Goal: Task Accomplishment & Management: Complete application form

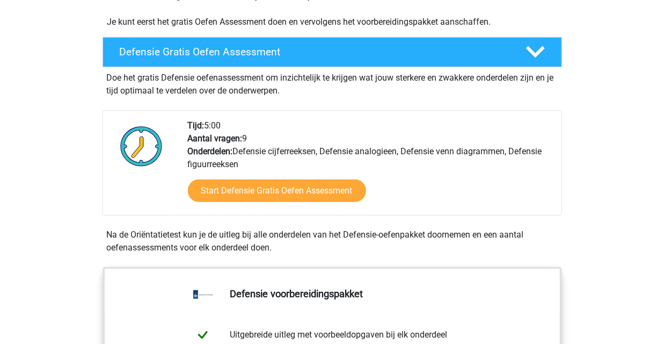
scroll to position [270, 0]
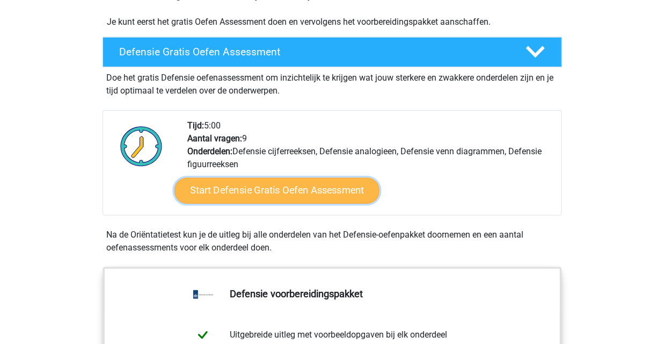
drag, startPoint x: 266, startPoint y: 191, endPoint x: 252, endPoint y: 189, distance: 14.1
click at [252, 189] on link "Start Defensie Gratis Oefen Assessment" at bounding box center [276, 191] width 205 height 26
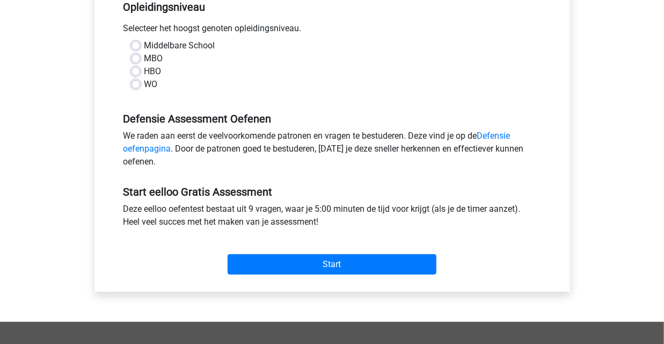
scroll to position [238, 0]
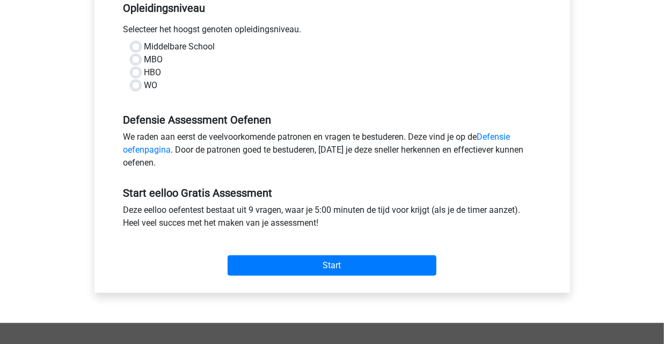
click at [144, 72] on label "HBO" at bounding box center [152, 72] width 17 height 13
click at [140, 72] on input "HBO" at bounding box center [136, 71] width 9 height 11
radio input "true"
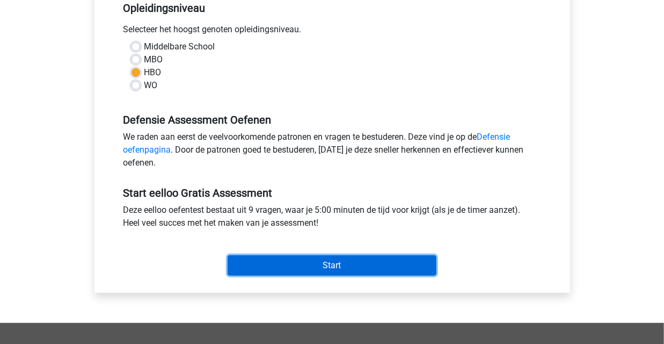
click at [294, 257] on input "Start" at bounding box center [332, 265] width 209 height 20
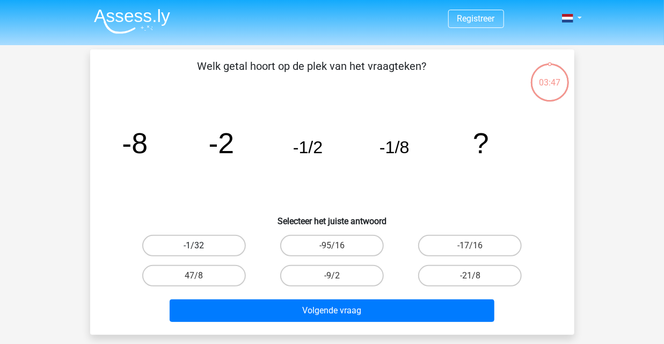
click at [202, 248] on label "-1/32" at bounding box center [194, 245] width 104 height 21
click at [201, 248] on input "-1/32" at bounding box center [197, 248] width 7 height 7
radio input "true"
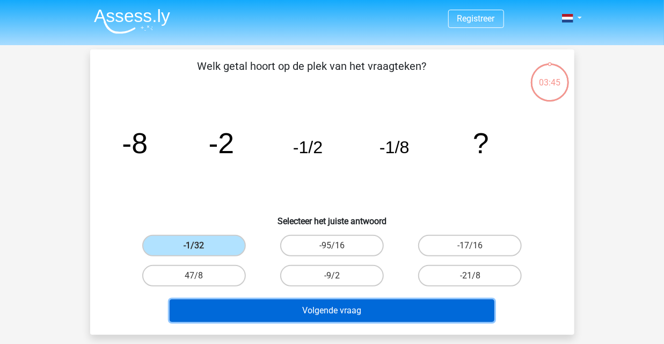
click at [261, 306] on button "Volgende vraag" at bounding box center [332, 310] width 325 height 23
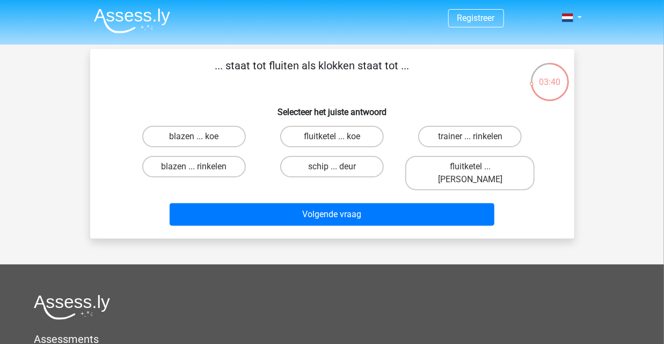
scroll to position [1, 0]
click at [451, 164] on label "fluitketel ... [PERSON_NAME]" at bounding box center [469, 173] width 129 height 34
click at [470, 166] on input "fluitketel ... [PERSON_NAME]" at bounding box center [473, 169] width 7 height 7
radio input "true"
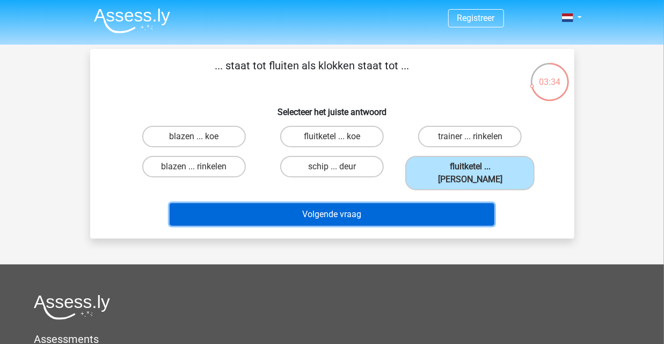
click at [416, 203] on button "Volgende vraag" at bounding box center [332, 214] width 325 height 23
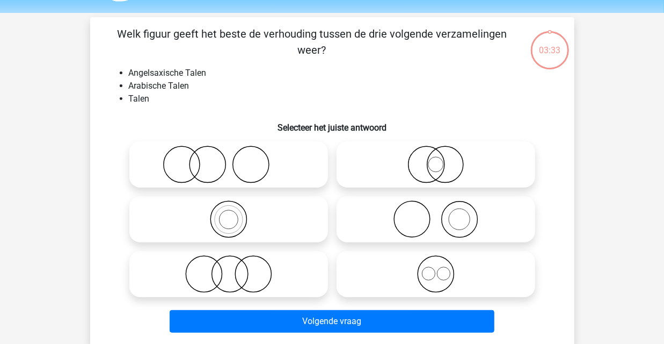
scroll to position [49, 0]
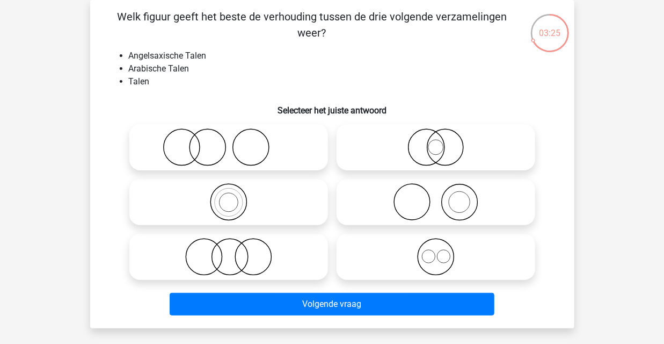
click at [421, 257] on icon at bounding box center [436, 257] width 190 height 38
click at [436, 251] on input "radio" at bounding box center [439, 247] width 7 height 7
radio input "true"
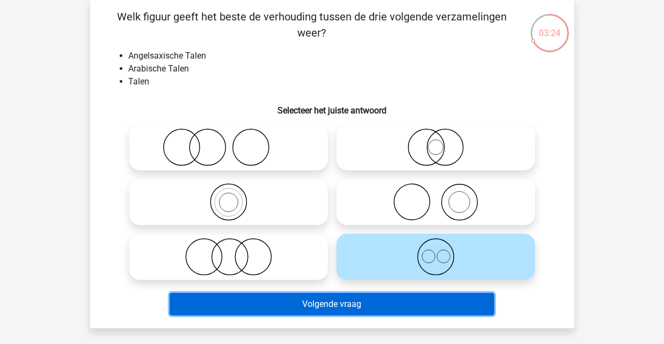
click at [396, 303] on button "Volgende vraag" at bounding box center [332, 304] width 325 height 23
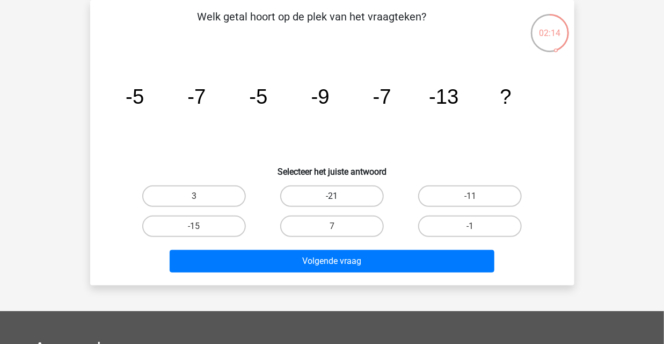
click at [366, 200] on label "-21" at bounding box center [332, 195] width 104 height 21
click at [339, 200] on input "-21" at bounding box center [335, 199] width 7 height 7
radio input "true"
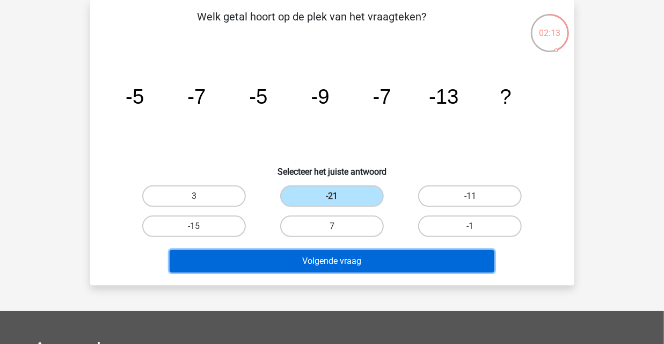
click at [366, 260] on button "Volgende vraag" at bounding box center [332, 261] width 325 height 23
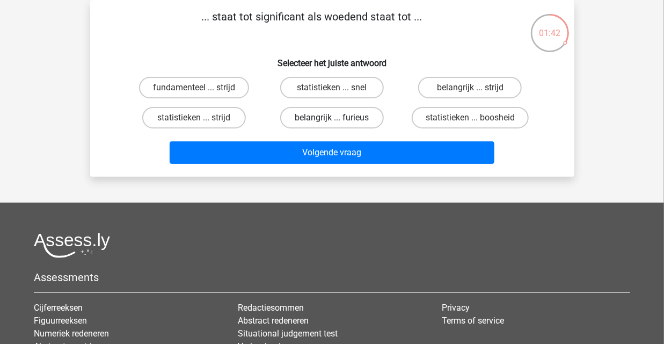
click at [304, 114] on label "belangrijk ... furieus" at bounding box center [332, 117] width 104 height 21
click at [332, 118] on input "belangrijk ... furieus" at bounding box center [335, 121] width 7 height 7
radio input "true"
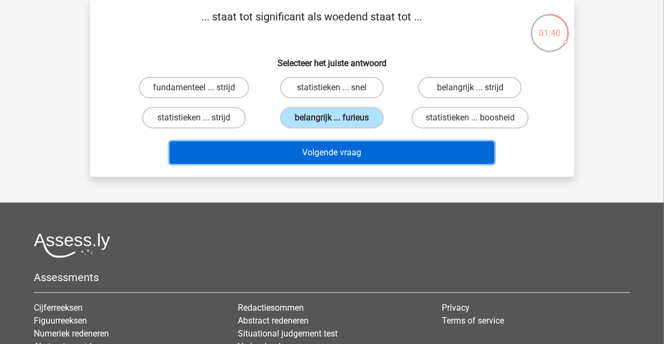
click at [319, 153] on button "Volgende vraag" at bounding box center [332, 152] width 325 height 23
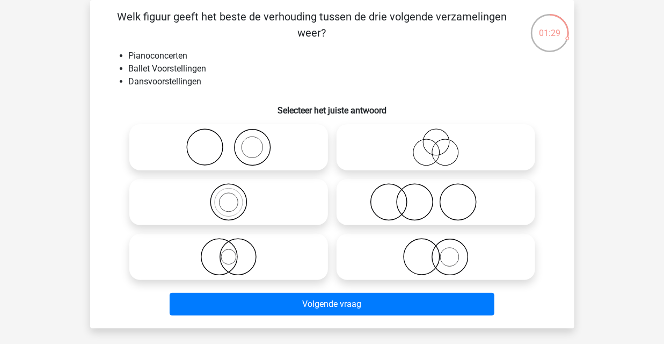
click at [261, 153] on icon at bounding box center [229, 147] width 190 height 38
click at [236, 142] on input "radio" at bounding box center [232, 138] width 7 height 7
radio input "true"
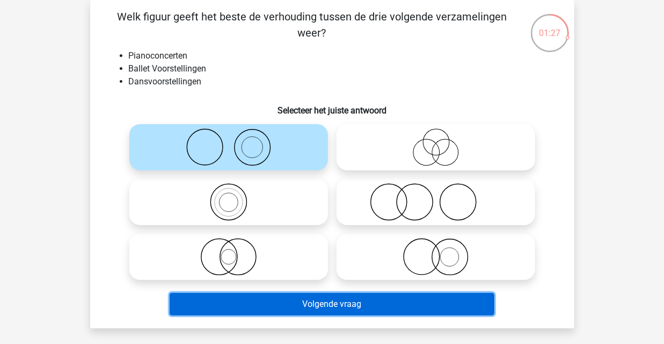
click at [300, 299] on button "Volgende vraag" at bounding box center [332, 304] width 325 height 23
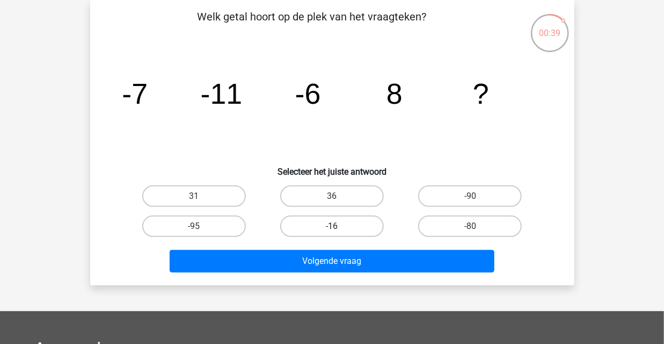
click at [299, 223] on label "-16" at bounding box center [332, 225] width 104 height 21
click at [332, 226] on input "-16" at bounding box center [335, 229] width 7 height 7
radio input "true"
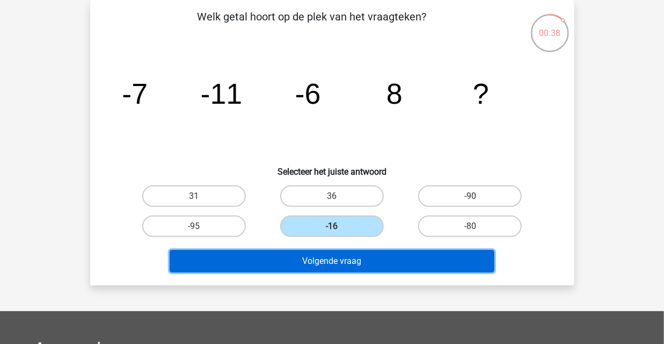
click at [309, 259] on button "Volgende vraag" at bounding box center [332, 261] width 325 height 23
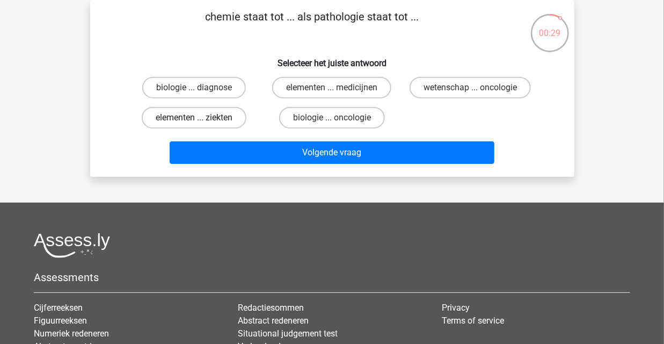
click at [229, 114] on label "elementen ... ziekten" at bounding box center [194, 117] width 105 height 21
click at [201, 118] on input "elementen ... ziekten" at bounding box center [197, 121] width 7 height 7
radio input "true"
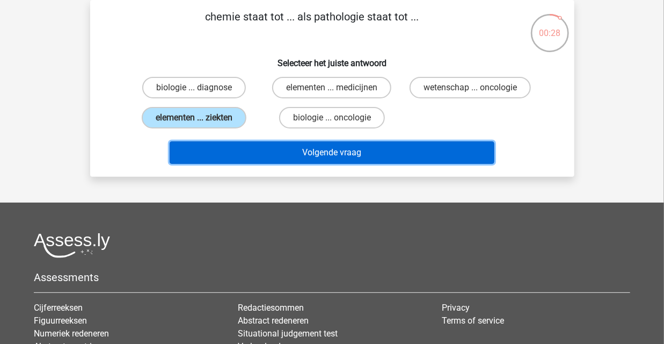
click at [263, 148] on button "Volgende vraag" at bounding box center [332, 152] width 325 height 23
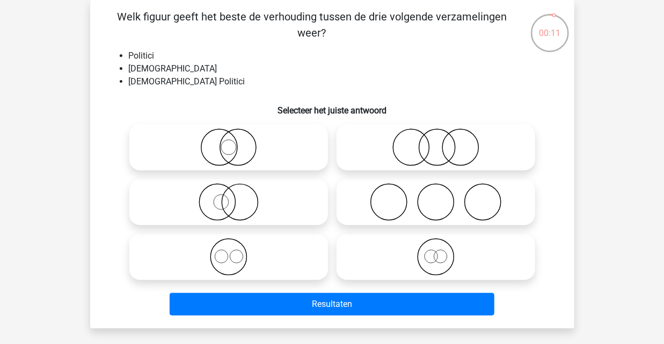
click at [234, 148] on icon at bounding box center [229, 147] width 190 height 38
click at [234, 142] on input "radio" at bounding box center [232, 138] width 7 height 7
radio input "true"
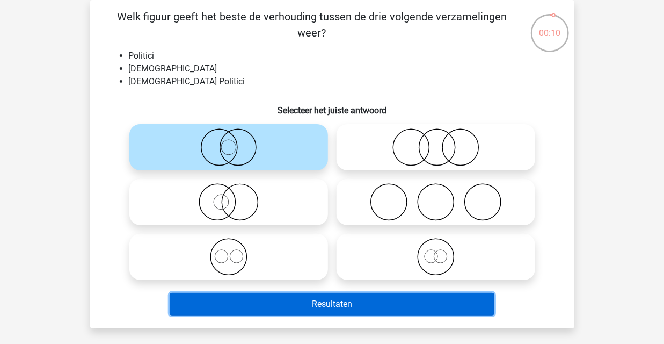
click at [292, 298] on button "Resultaten" at bounding box center [332, 304] width 325 height 23
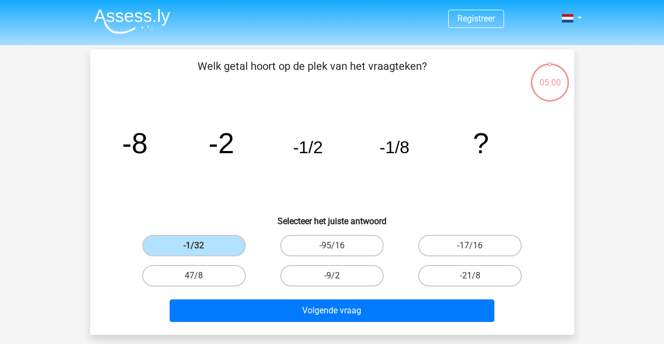
scroll to position [49, 0]
